Goal: Information Seeking & Learning: Learn about a topic

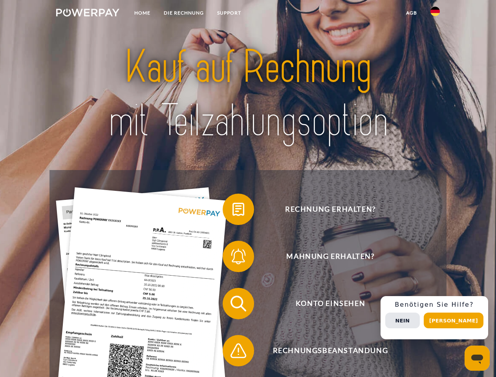
click at [88, 14] on img at bounding box center [87, 13] width 63 height 8
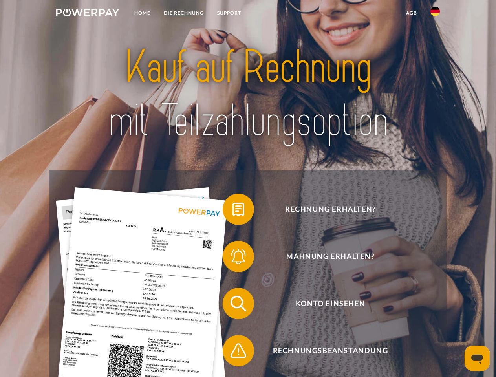
click at [435, 14] on img at bounding box center [434, 11] width 9 height 9
click at [411, 13] on link "agb" at bounding box center [411, 13] width 24 height 14
click at [232, 211] on span at bounding box center [226, 209] width 39 height 39
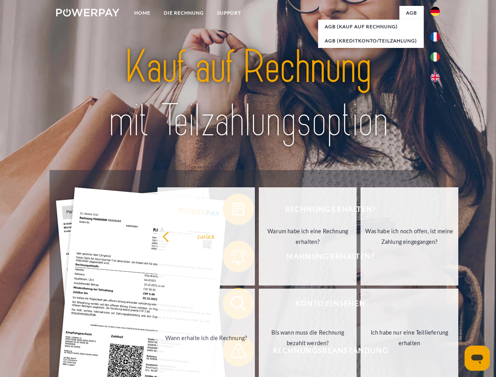
click at [232, 258] on div "Rechnung erhalten? Mahnung erhalten? Konto einsehen" at bounding box center [247, 327] width 397 height 314
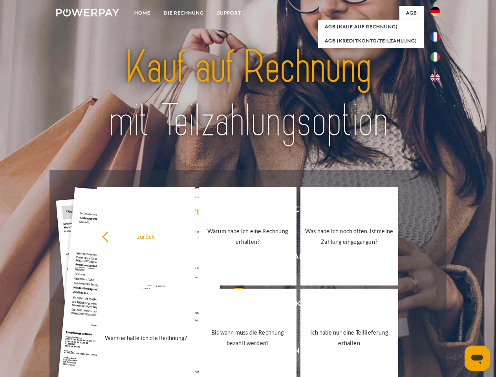
click at [232, 305] on link "Bis wann muss die Rechnung bezahlt werden?" at bounding box center [248, 338] width 98 height 98
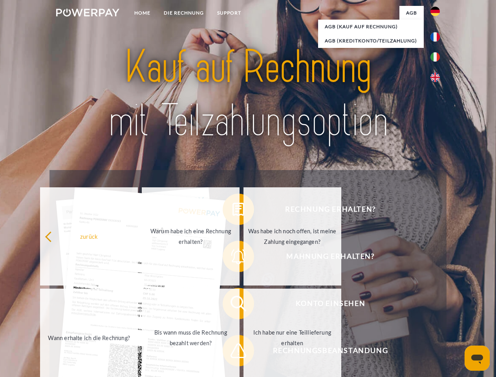
click at [243, 352] on link "Ich habe nur eine Teillieferung erhalten" at bounding box center [292, 338] width 98 height 98
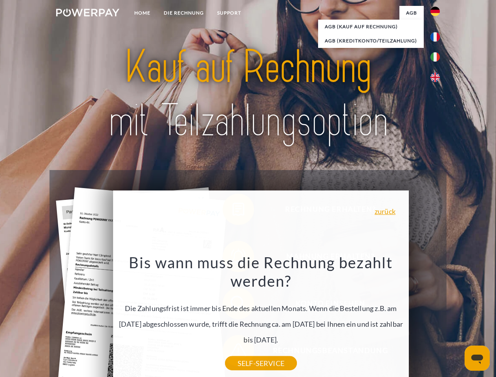
click at [437, 318] on div "Rechnung erhalten? Mahnung erhalten? Konto einsehen" at bounding box center [247, 327] width 397 height 314
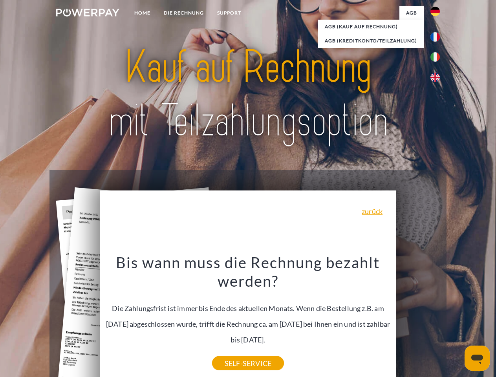
click at [418, 319] on span "Konto einsehen" at bounding box center [330, 303] width 192 height 31
click at [456, 320] on header "Home DIE RECHNUNG SUPPORT" at bounding box center [248, 271] width 496 height 542
